Goal: Find contact information: Find contact information

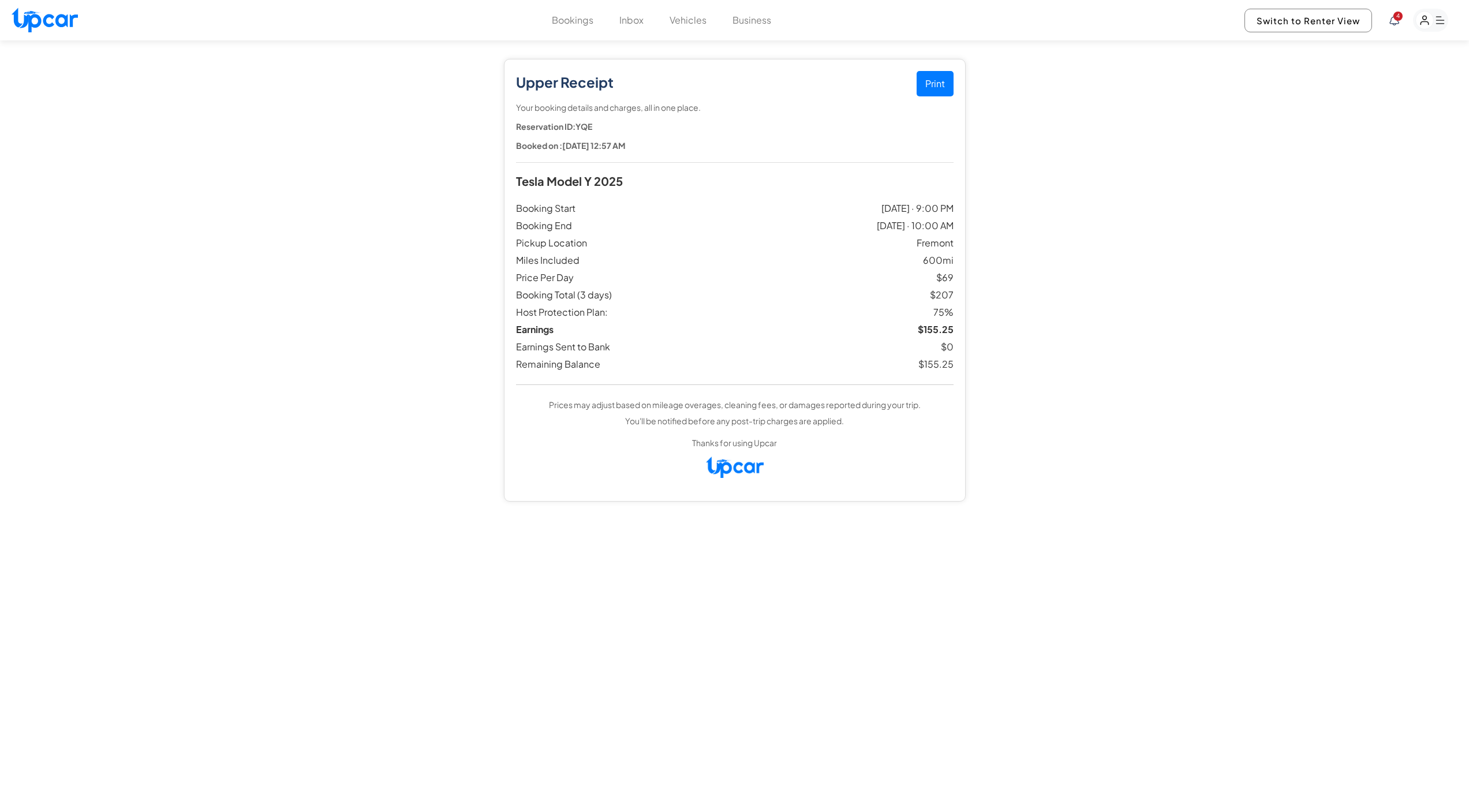
click at [574, 22] on button "Bookings" at bounding box center [573, 20] width 42 height 14
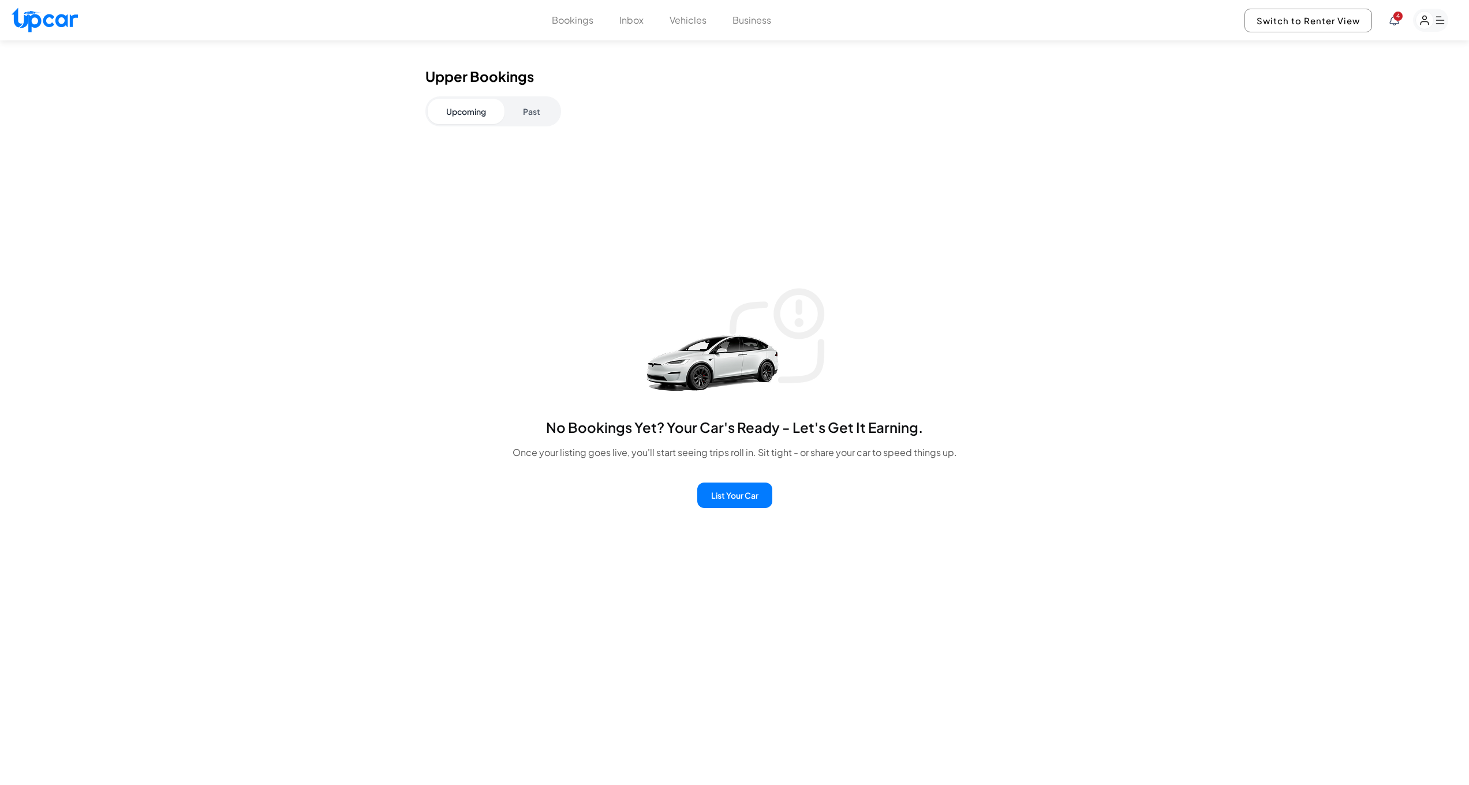
click at [544, 114] on button "Past" at bounding box center [531, 111] width 54 height 25
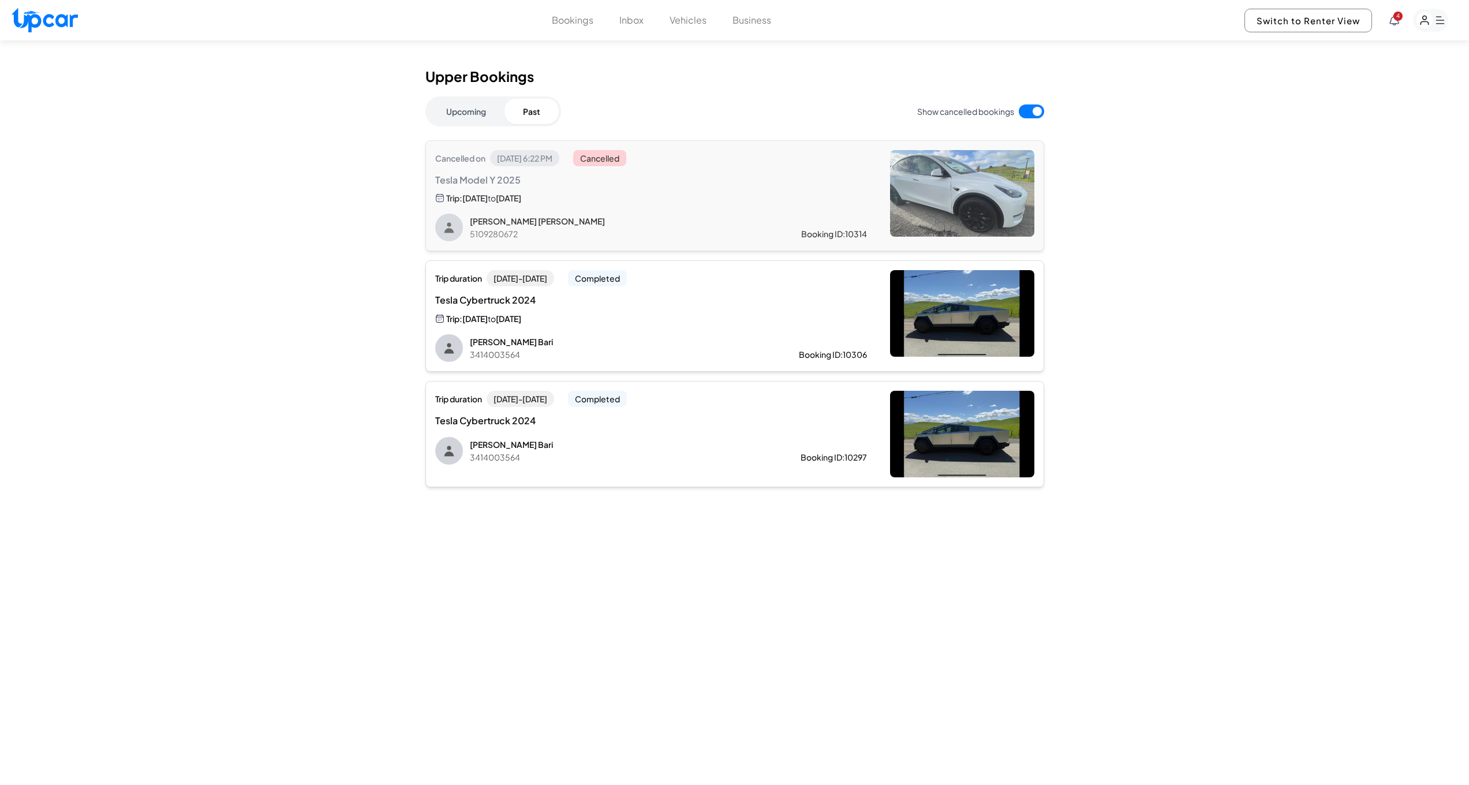
click at [1433, 23] on rect "button" at bounding box center [1430, 20] width 35 height 23
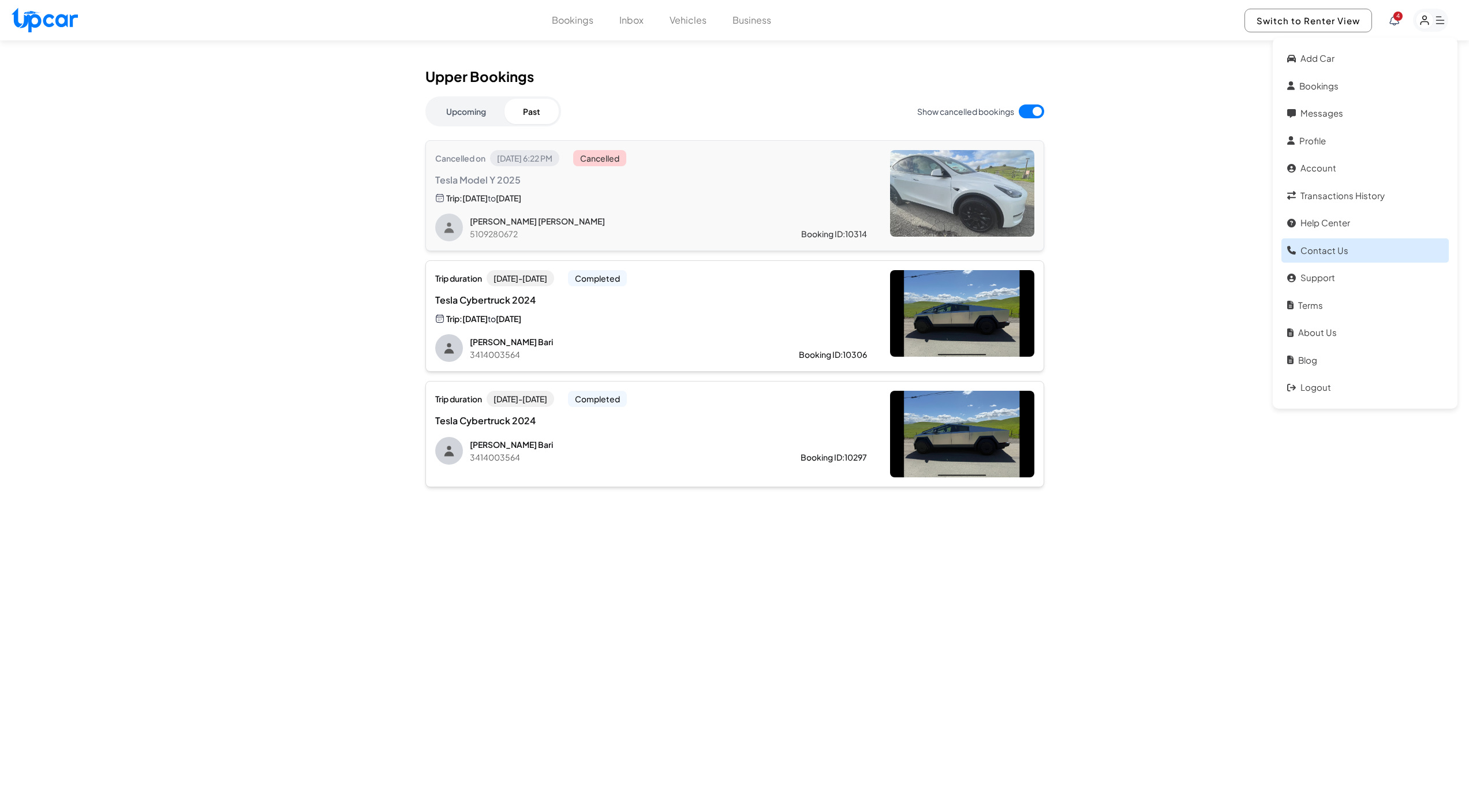
click at [1316, 246] on link "Contact Us" at bounding box center [1364, 250] width 167 height 25
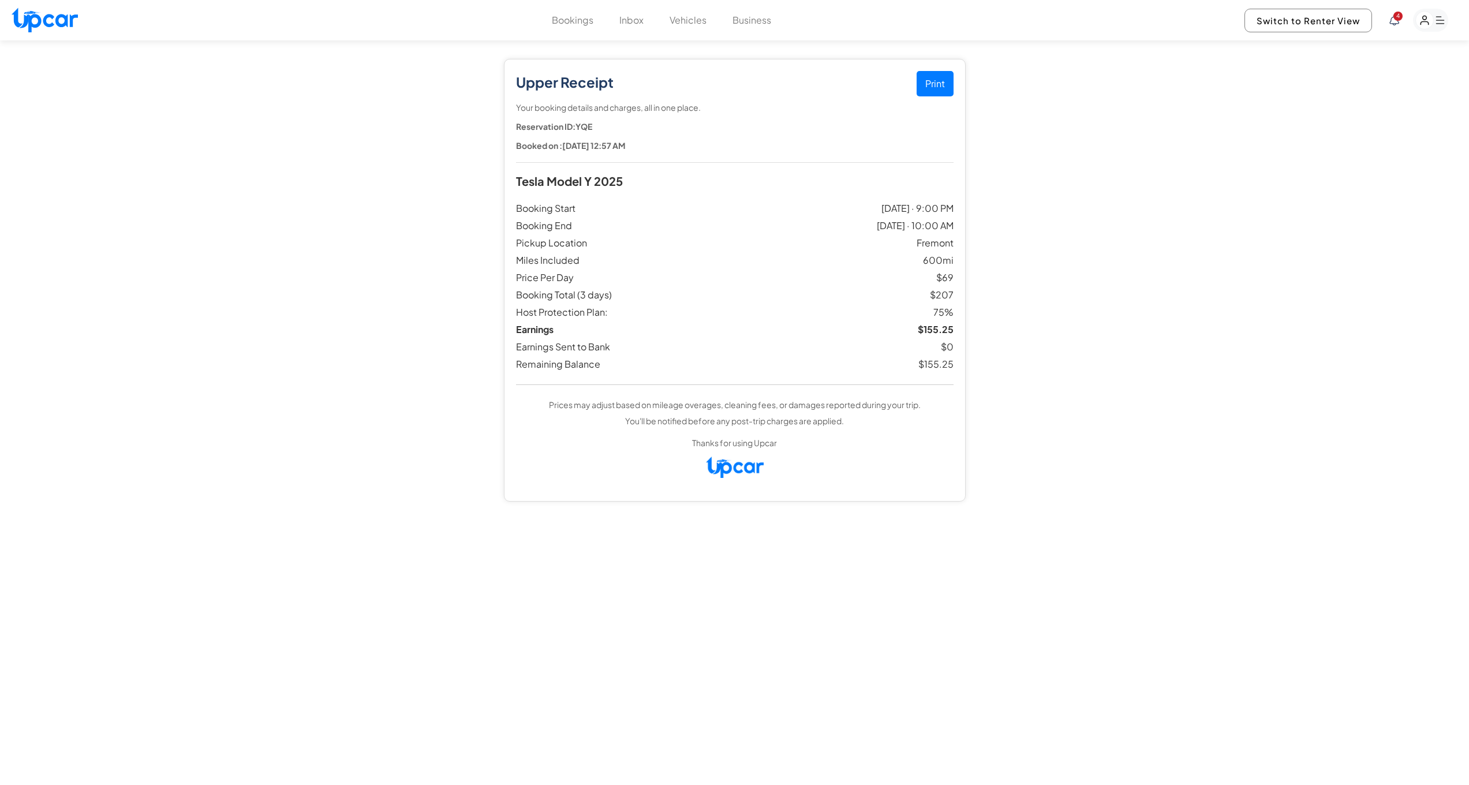
click at [573, 17] on button "Bookings" at bounding box center [573, 20] width 42 height 14
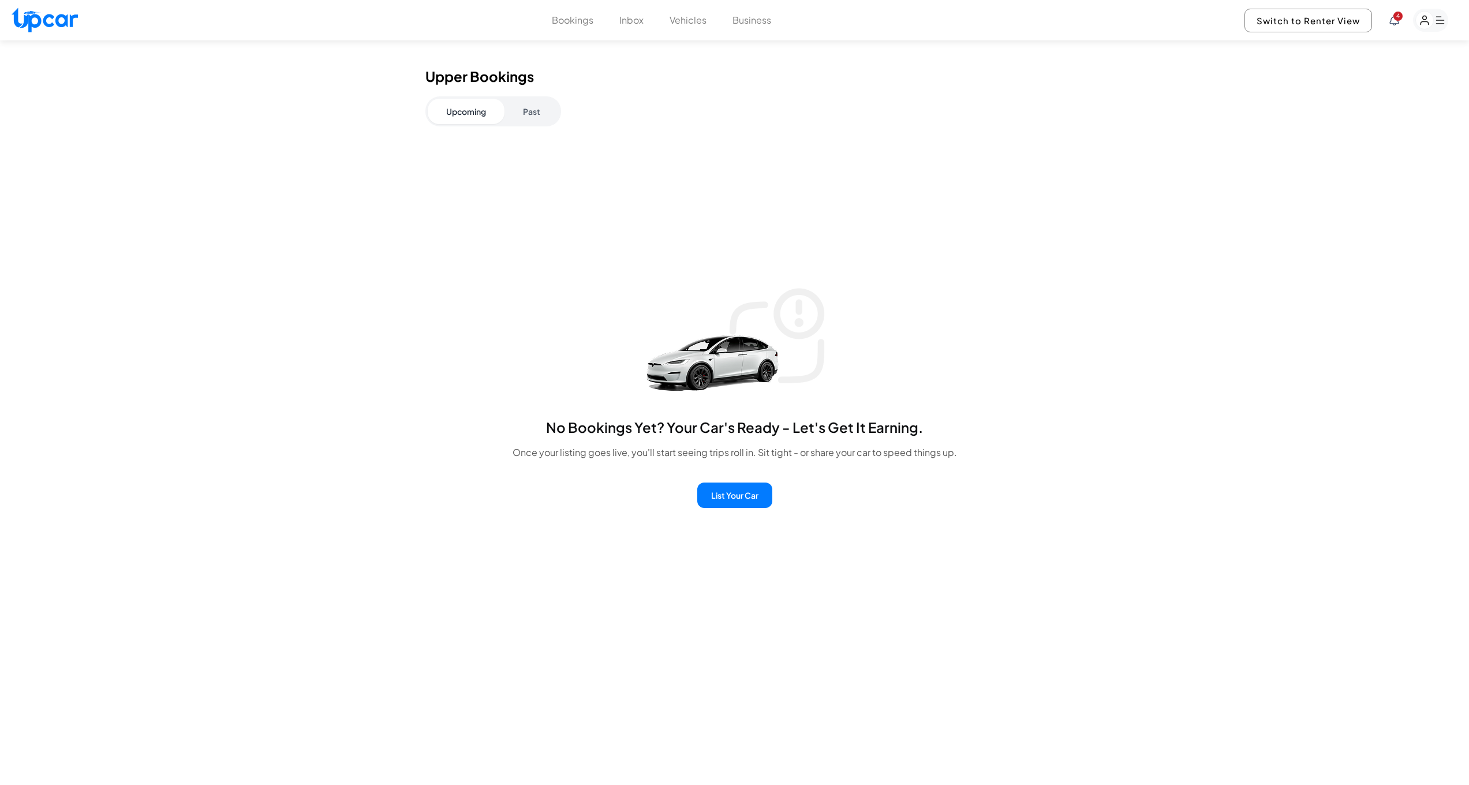
click at [1417, 24] on rect "button" at bounding box center [1425, 21] width 18 height 18
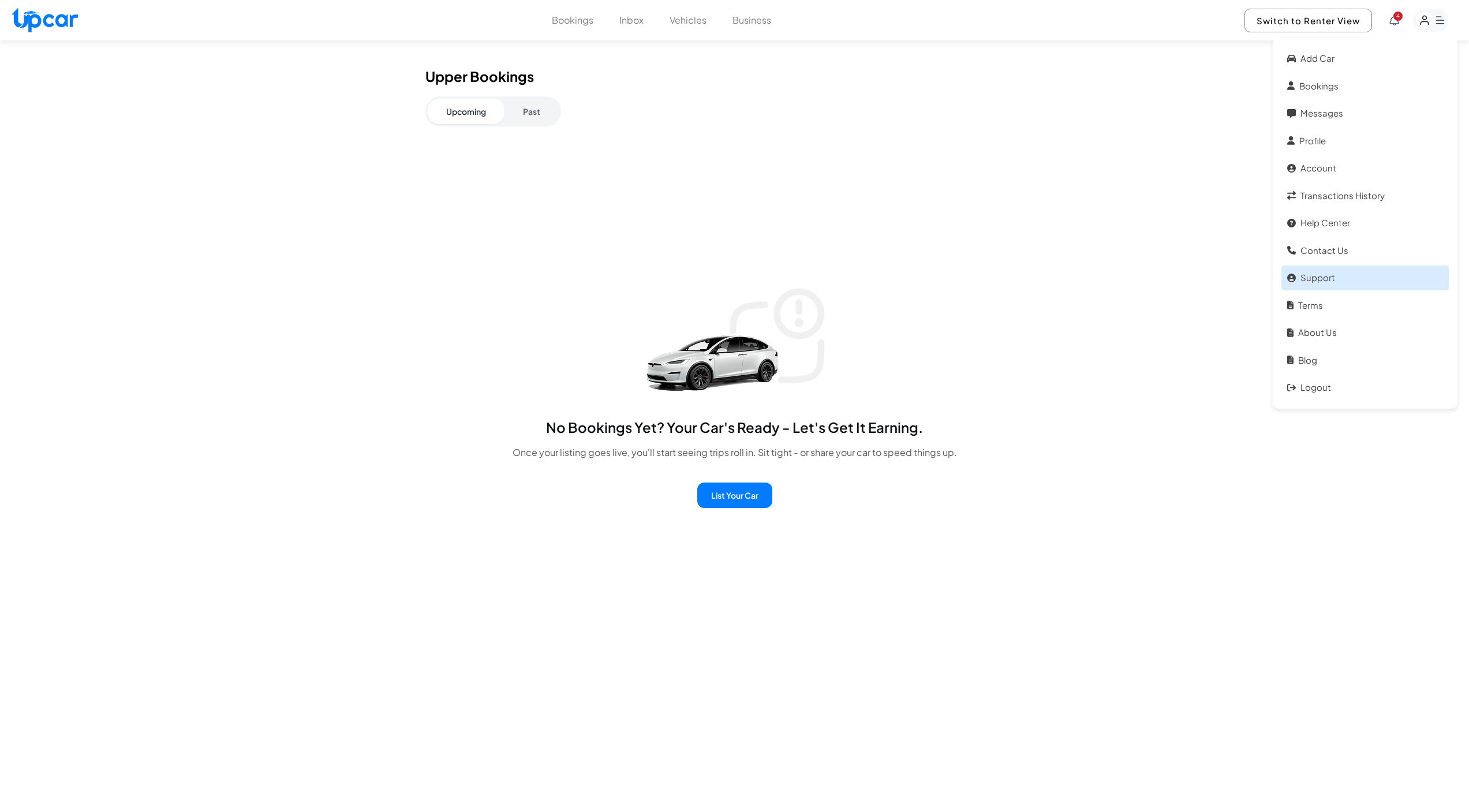
click at [1323, 274] on link "Support" at bounding box center [1364, 277] width 167 height 25
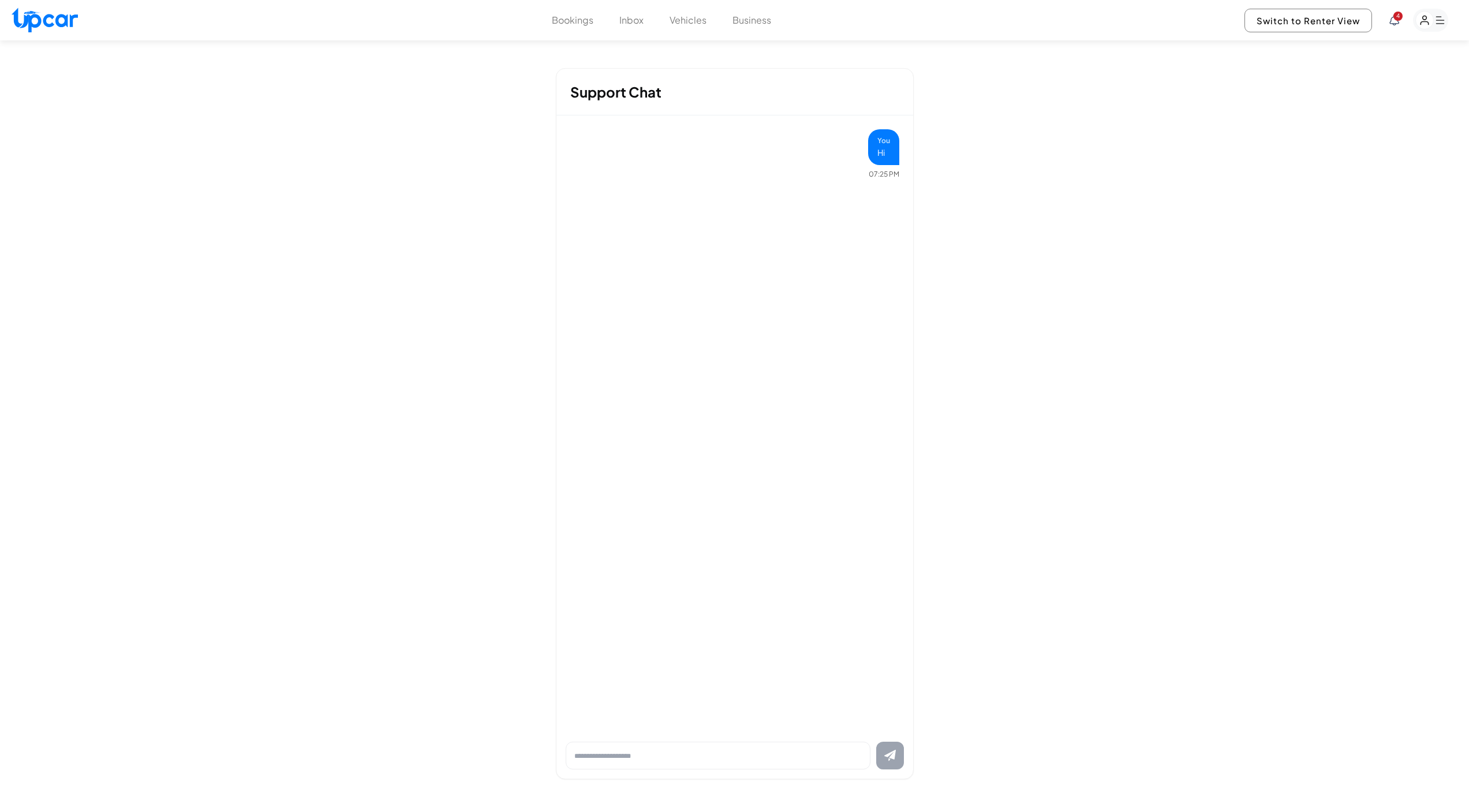
click at [1428, 22] on icon "button" at bounding box center [1430, 20] width 35 height 23
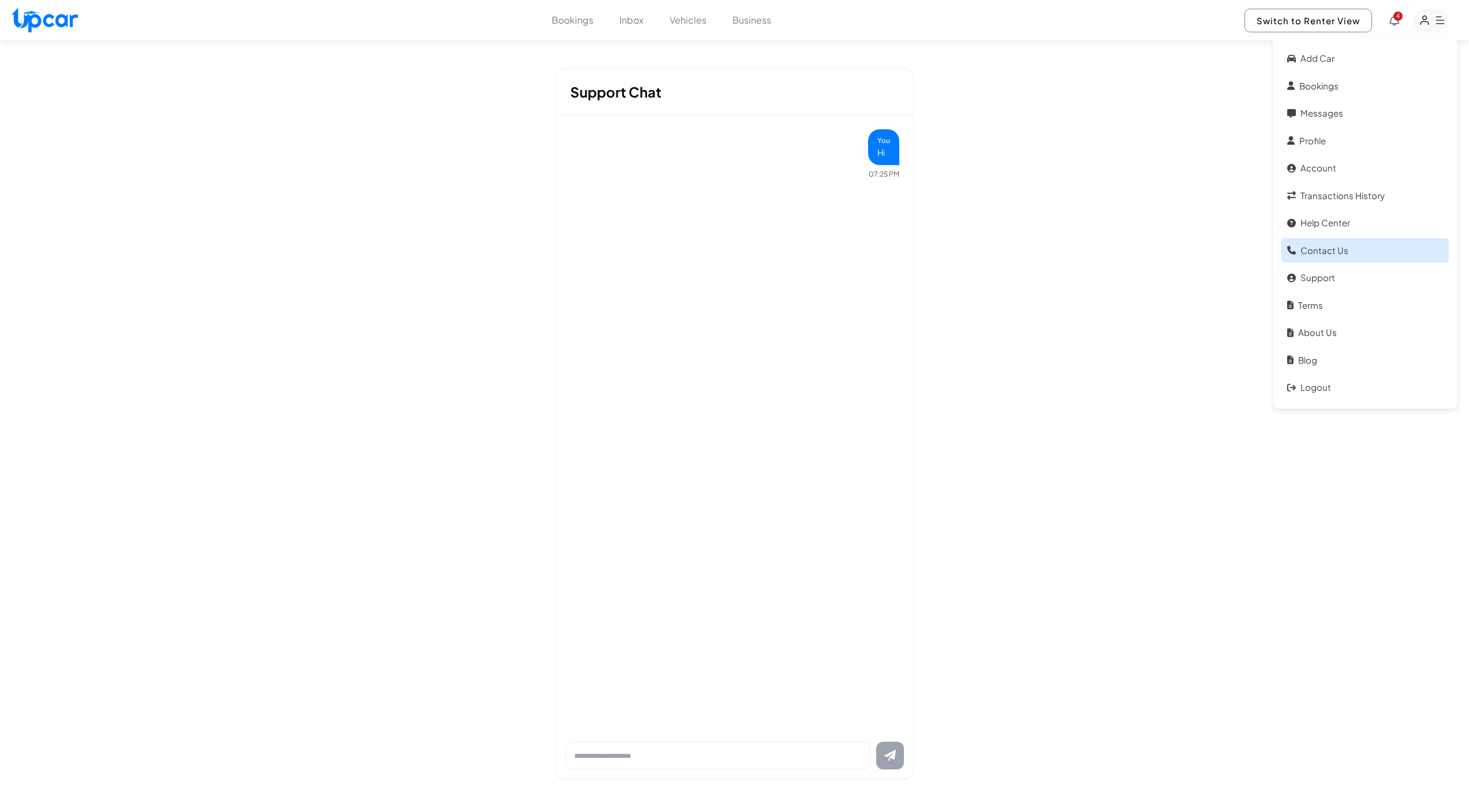
click at [1306, 243] on link "Contact Us" at bounding box center [1364, 250] width 167 height 25
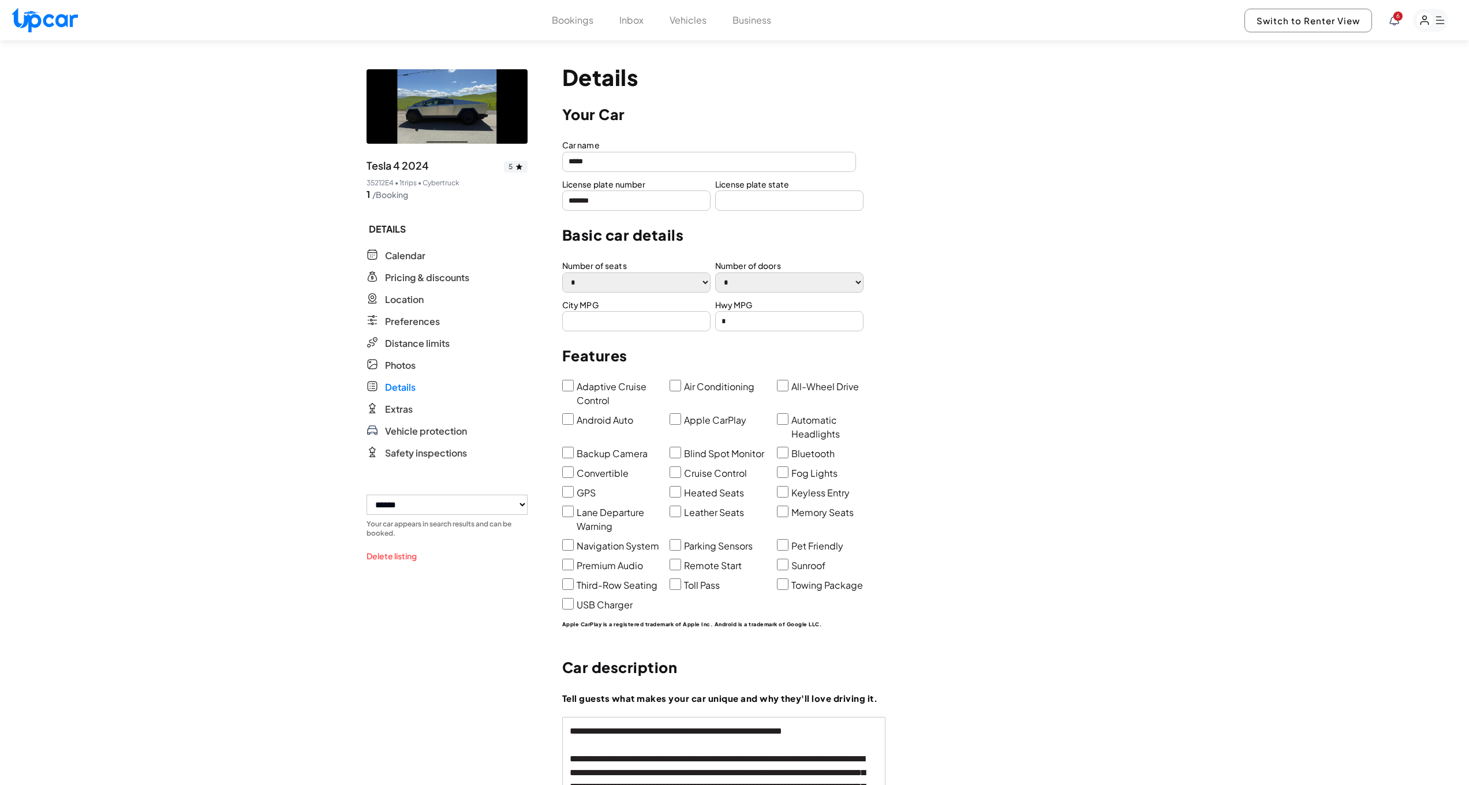
select select "*"
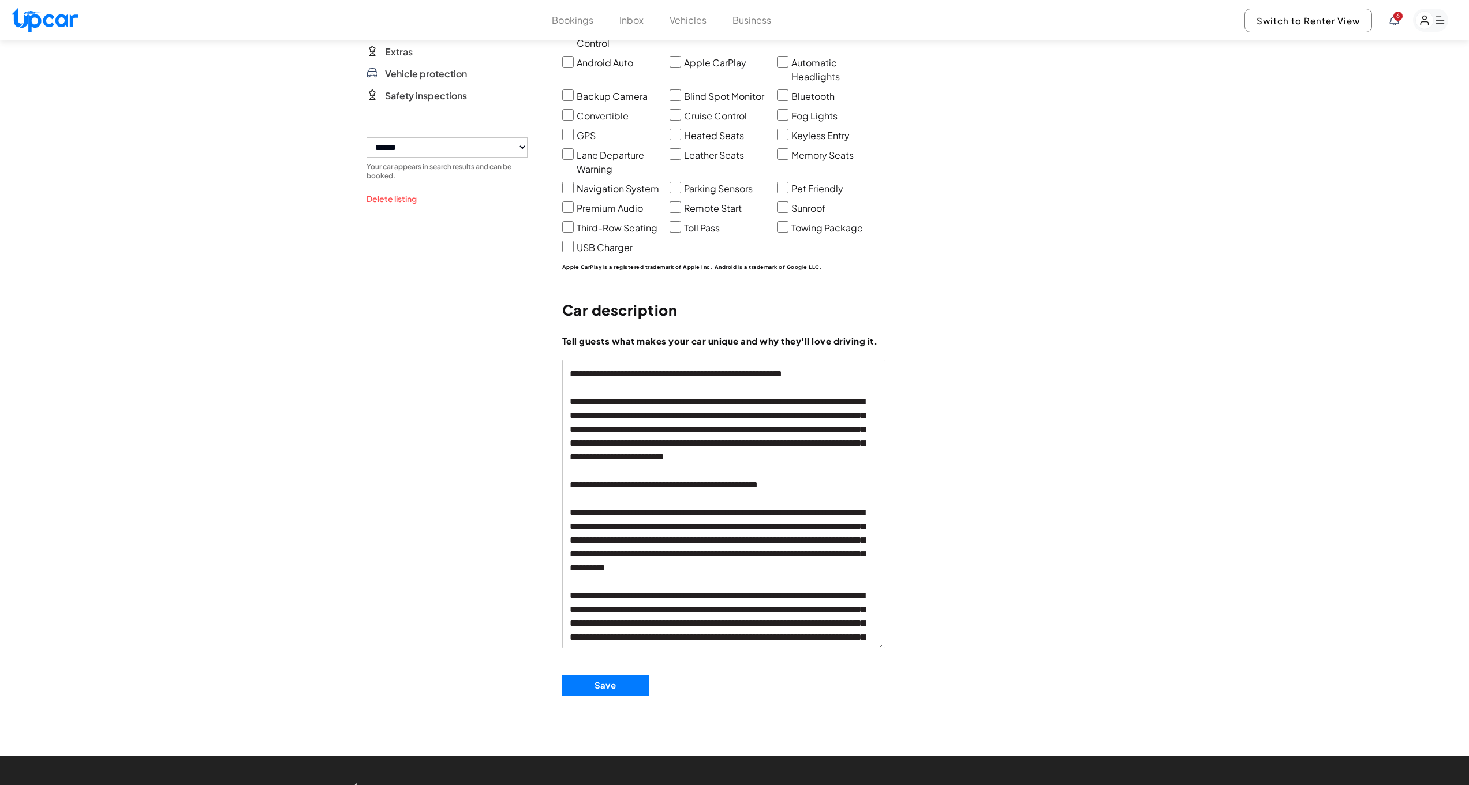
click at [1130, 216] on div "**********" at bounding box center [734, 200] width 1469 height 1035
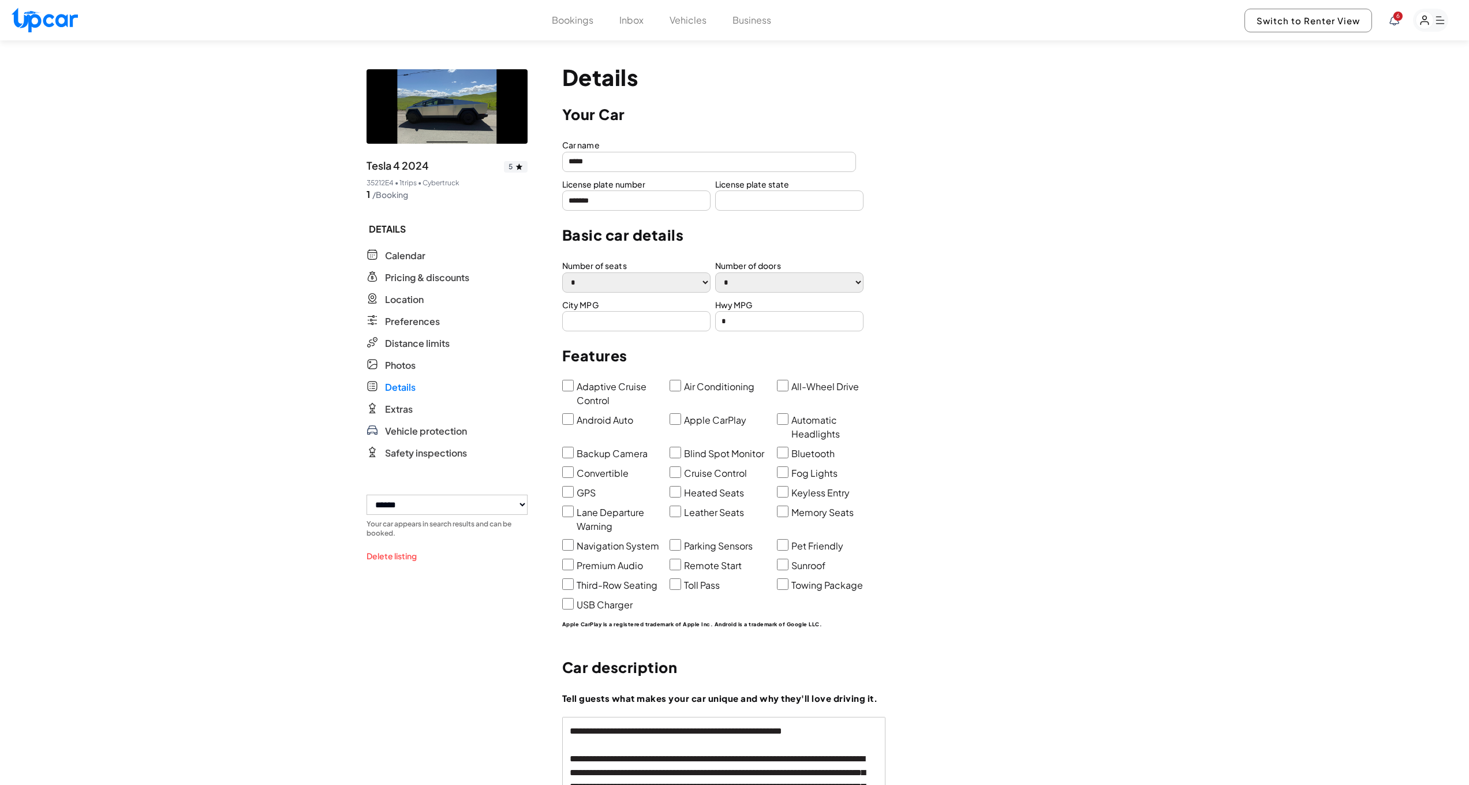
click at [1428, 19] on rect "button" at bounding box center [1425, 21] width 18 height 18
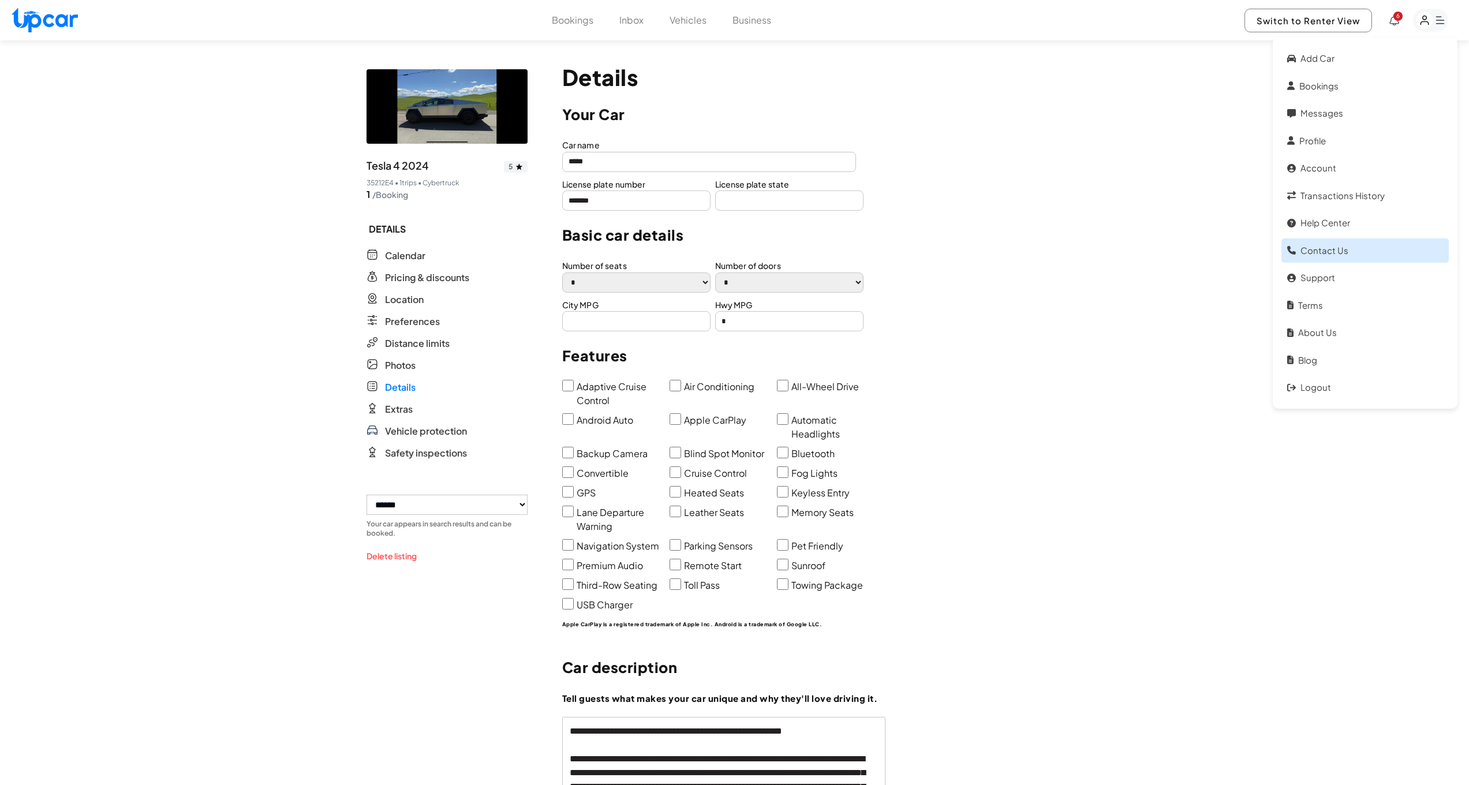
click at [1326, 245] on link "Contact Us" at bounding box center [1364, 250] width 167 height 25
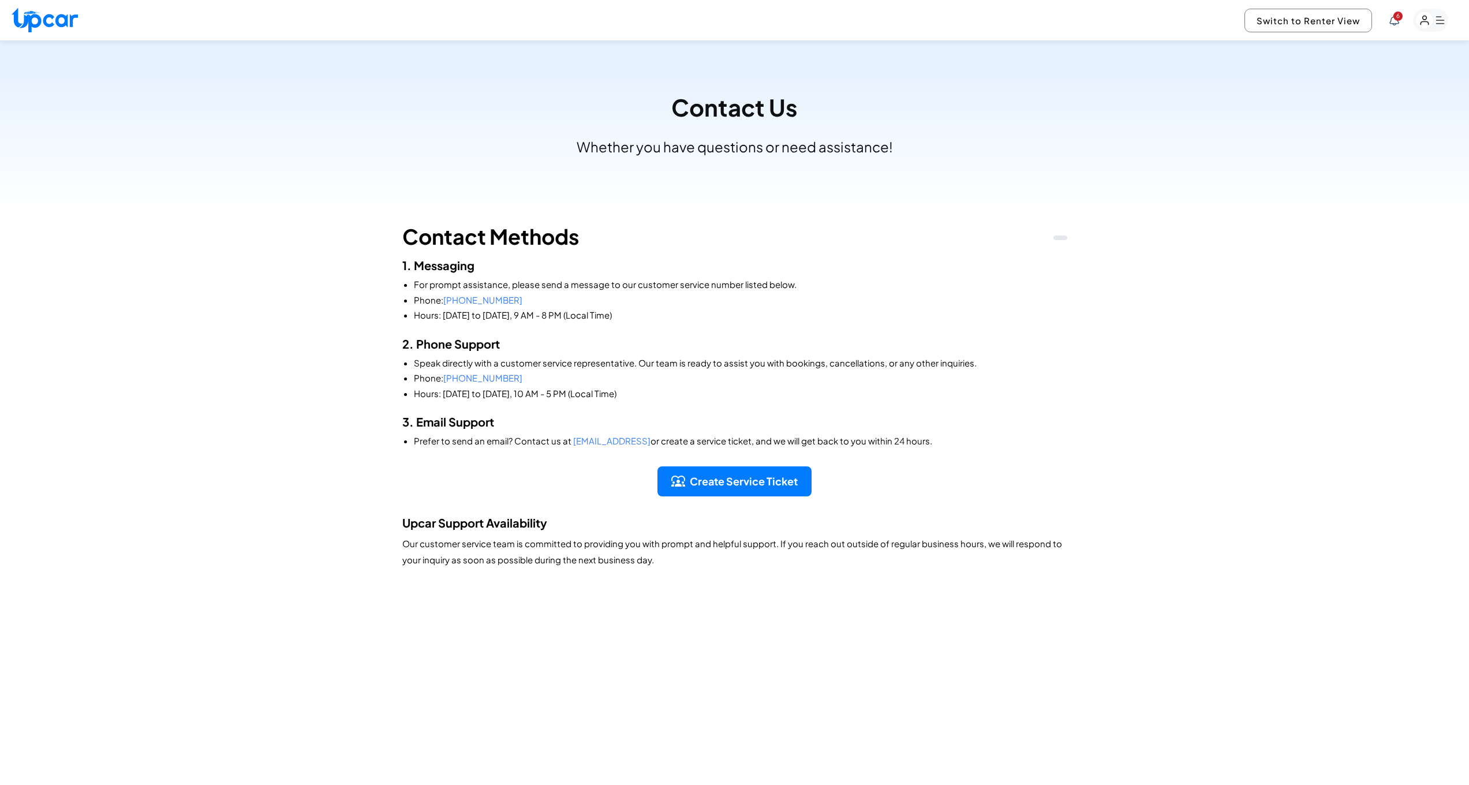
click at [1425, 18] on rect "button" at bounding box center [1425, 21] width 18 height 18
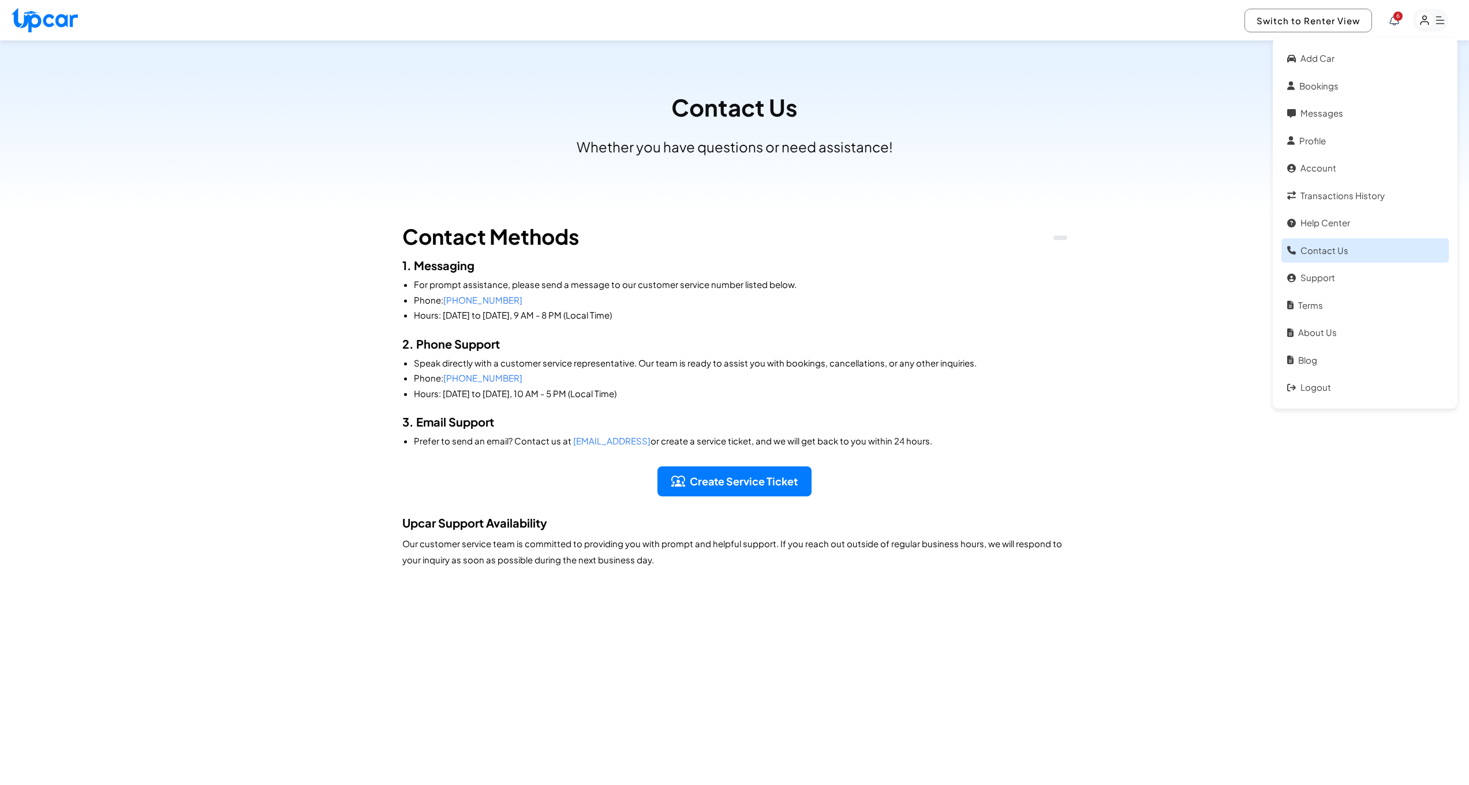
click at [1332, 247] on link "Contact Us" at bounding box center [1364, 250] width 167 height 25
